Goal: Task Accomplishment & Management: Manage account settings

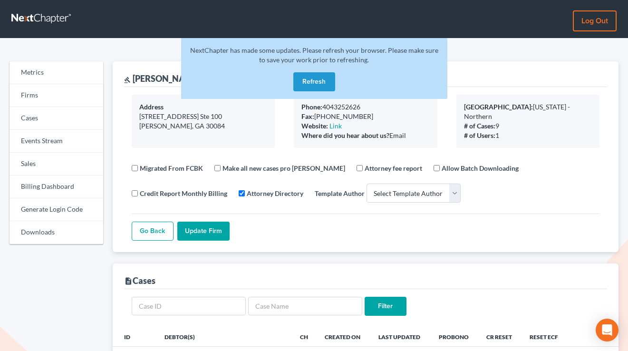
select select
click at [583, 19] on link "Log out" at bounding box center [594, 20] width 44 height 21
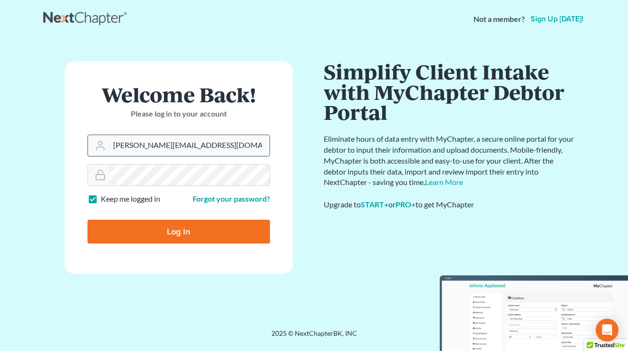
click at [221, 142] on input "[PERSON_NAME][EMAIL_ADDRESS][DOMAIN_NAME]" at bounding box center [189, 145] width 160 height 21
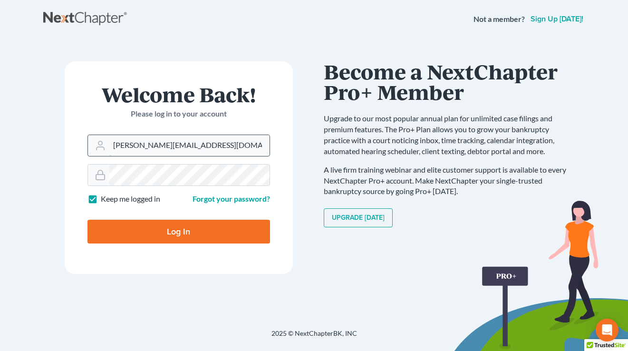
type input "[EMAIL_ADDRESS][DOMAIN_NAME]"
click at [209, 229] on input "Log In" at bounding box center [178, 231] width 182 height 24
type input "Thinking..."
